Goal: Information Seeking & Learning: Learn about a topic

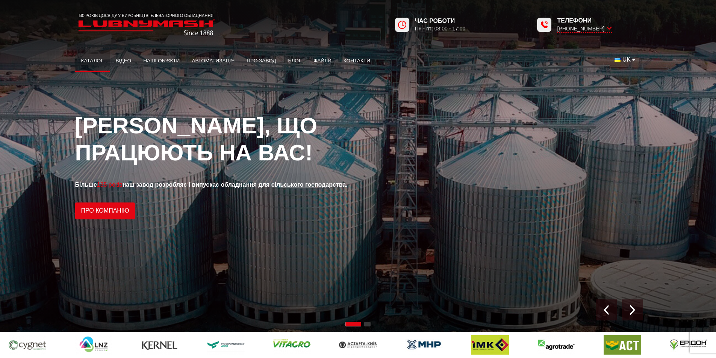
click at [96, 62] on link "Каталог" at bounding box center [92, 61] width 35 height 17
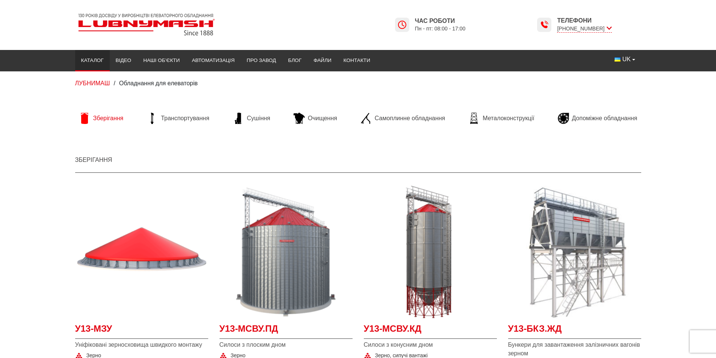
click at [102, 118] on span "Зберігання" at bounding box center [108, 118] width 30 height 8
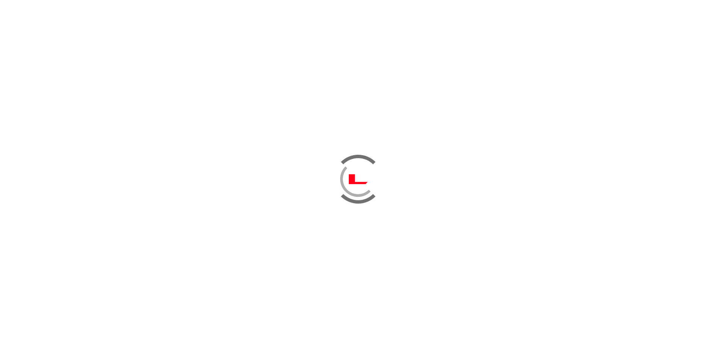
click at [127, 280] on div at bounding box center [358, 179] width 716 height 358
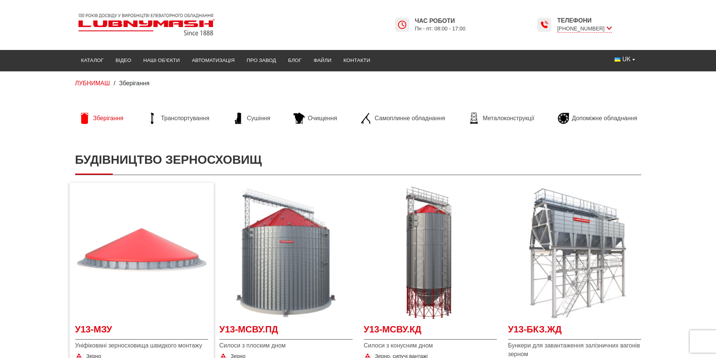
click at [147, 289] on img at bounding box center [141, 253] width 133 height 133
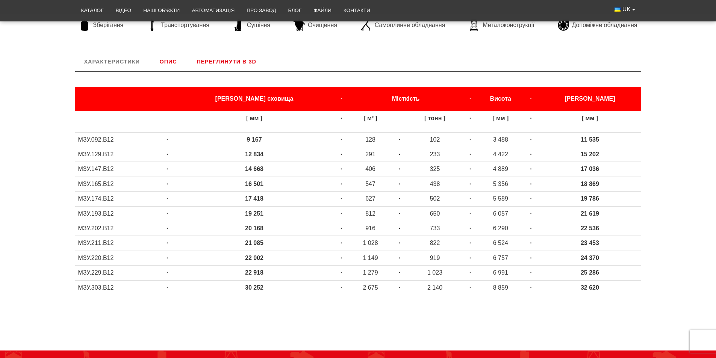
scroll to position [301, 0]
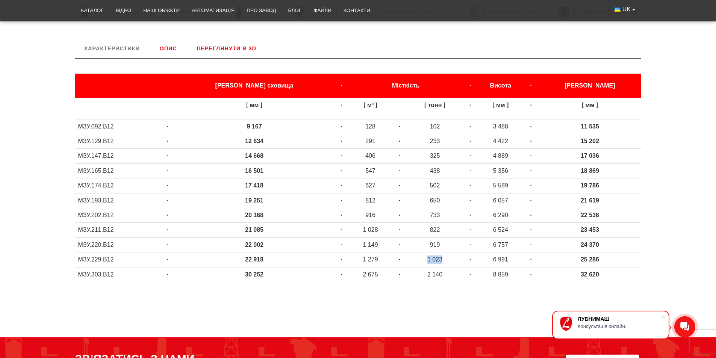
drag, startPoint x: 427, startPoint y: 260, endPoint x: 407, endPoint y: 260, distance: 20.3
click at [408, 260] on td "1 023" at bounding box center [435, 260] width 55 height 15
drag, startPoint x: 424, startPoint y: 243, endPoint x: 411, endPoint y: 246, distance: 13.7
click at [411, 246] on td "919" at bounding box center [435, 245] width 55 height 15
drag, startPoint x: 407, startPoint y: 262, endPoint x: 422, endPoint y: 261, distance: 14.7
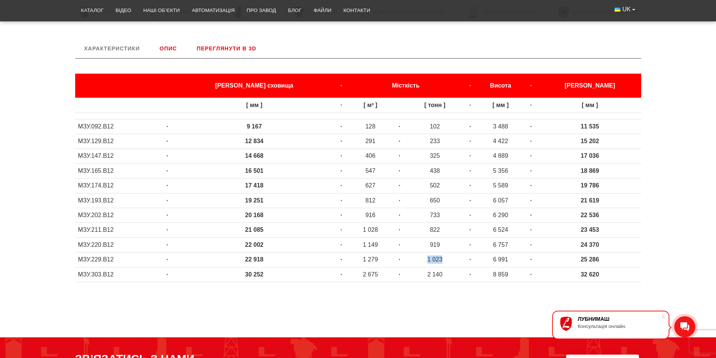
click at [422, 261] on td "1 023" at bounding box center [435, 260] width 55 height 15
click at [663, 316] on span at bounding box center [664, 317] width 8 height 8
drag, startPoint x: 422, startPoint y: 245, endPoint x: 408, endPoint y: 246, distance: 14.0
click at [408, 246] on td "919" at bounding box center [435, 245] width 55 height 15
click at [432, 242] on td "919" at bounding box center [435, 245] width 55 height 15
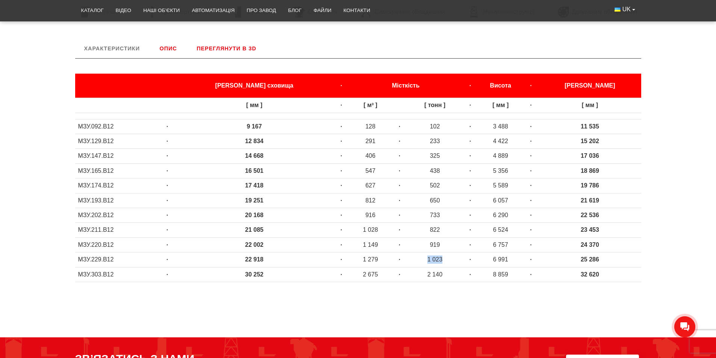
drag, startPoint x: 407, startPoint y: 259, endPoint x: 431, endPoint y: 256, distance: 24.3
click at [431, 256] on td "1 023" at bounding box center [435, 260] width 55 height 15
